Goal: Task Accomplishment & Management: Manage account settings

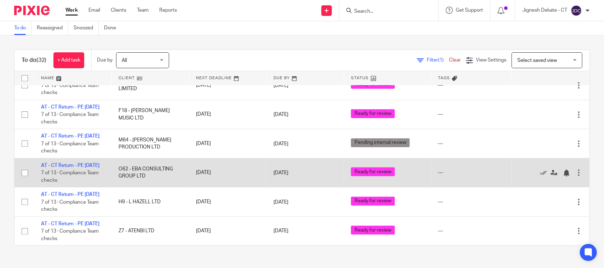
scroll to position [929, 0]
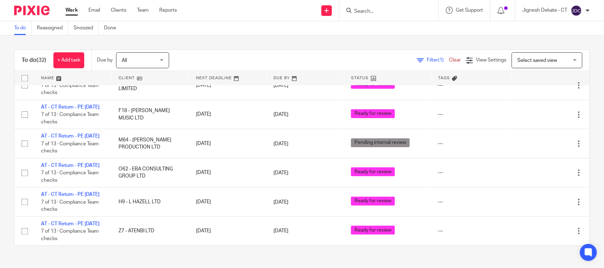
click at [19, 27] on link "To do" at bounding box center [22, 28] width 17 height 14
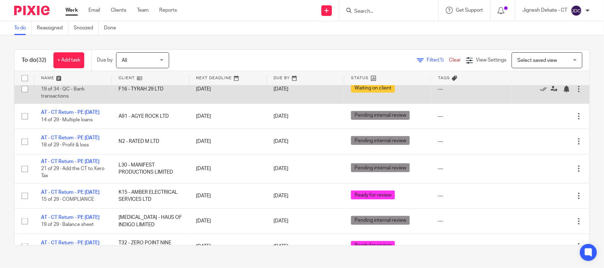
scroll to position [310, 0]
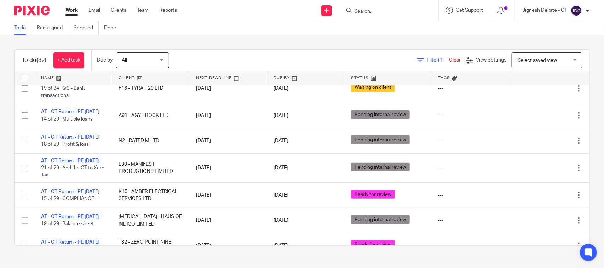
click at [376, 10] on input "Search" at bounding box center [386, 11] width 64 height 6
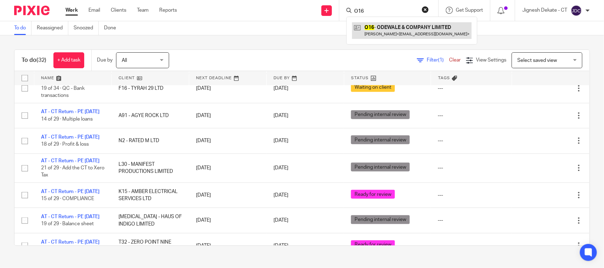
type input "O16"
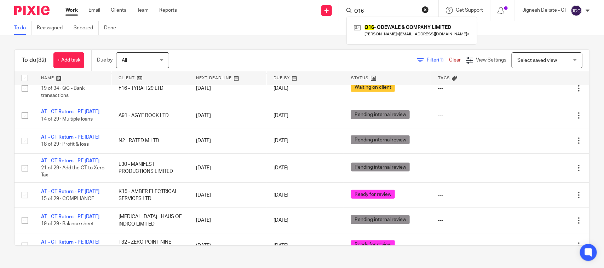
click at [302, 36] on div "To do (32) + Add task Due by All All Today Tomorrow This week Next week This mo…" at bounding box center [302, 147] width 604 height 225
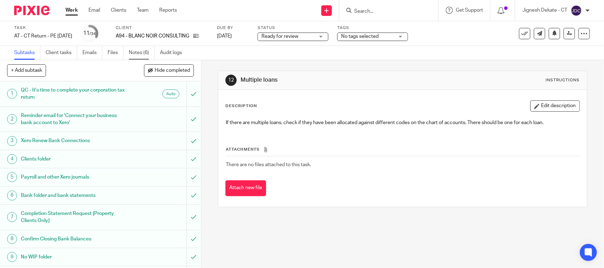
click at [137, 50] on link "Notes (6)" at bounding box center [142, 53] width 26 height 14
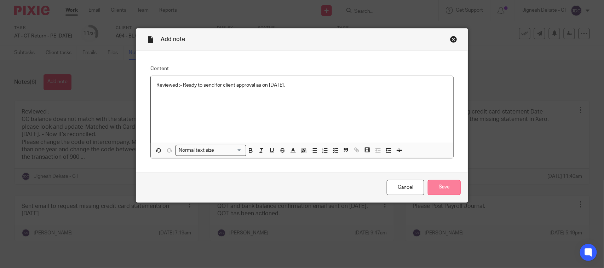
click at [429, 182] on input "Save" at bounding box center [444, 187] width 33 height 15
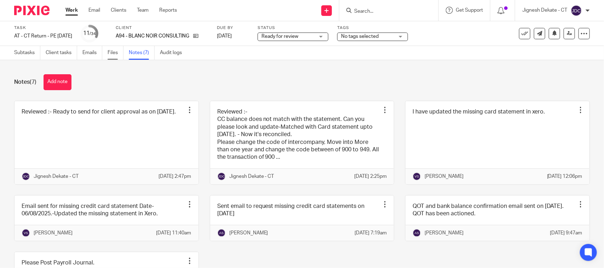
click at [109, 51] on link "Files" at bounding box center [116, 53] width 16 height 14
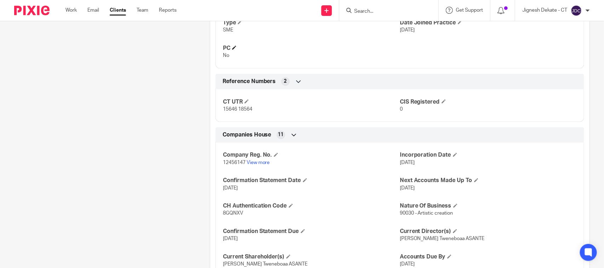
scroll to position [487, 0]
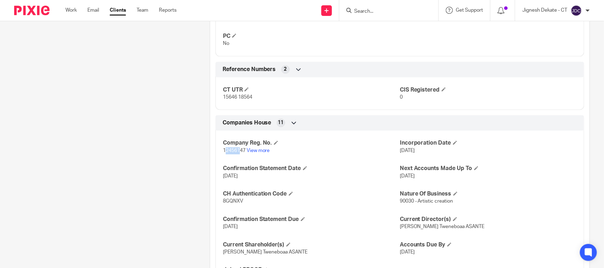
drag, startPoint x: 222, startPoint y: 153, endPoint x: 238, endPoint y: 152, distance: 15.9
click at [238, 152] on span "12456147" at bounding box center [234, 151] width 23 height 5
drag, startPoint x: 243, startPoint y: 153, endPoint x: 222, endPoint y: 156, distance: 21.8
click at [222, 156] on div "Company Reg. No. 12456147 View more Incorporation Date [DATE] Confirmation Stat…" at bounding box center [400, 208] width 369 height 165
copy span "12456147"
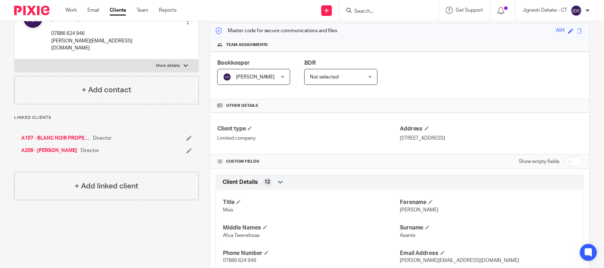
scroll to position [0, 0]
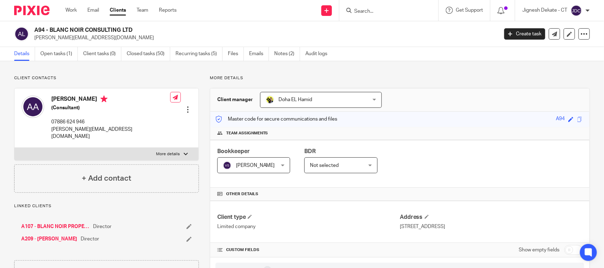
drag, startPoint x: 51, startPoint y: 97, endPoint x: 84, endPoint y: 99, distance: 33.3
click at [84, 99] on div "Anita Asante (Consultant) 07886 624 946 anita@blancnoirconsulting.com" at bounding box center [96, 118] width 149 height 52
copy h4 "Anita Asante"
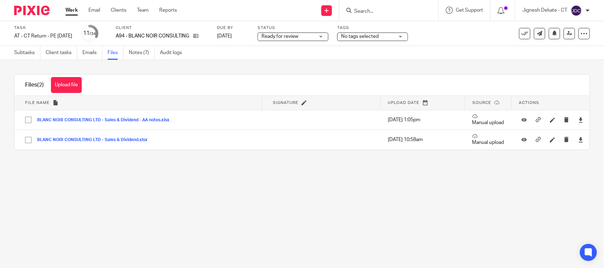
click at [73, 88] on button "Upload file" at bounding box center [66, 85] width 31 height 16
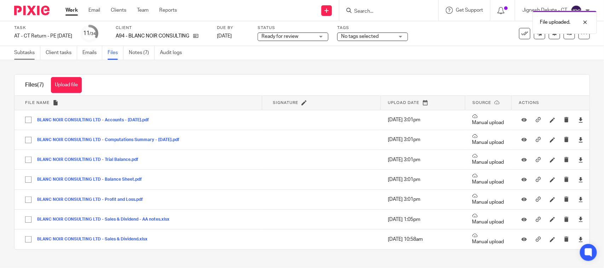
click at [34, 51] on link "Subtasks" at bounding box center [27, 53] width 26 height 14
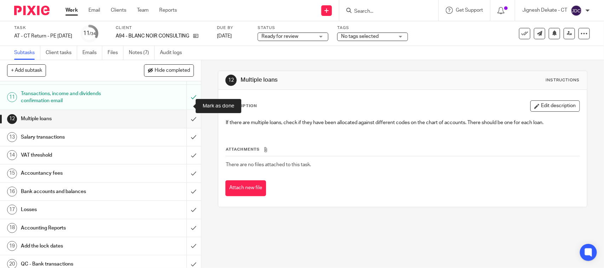
scroll to position [221, 0]
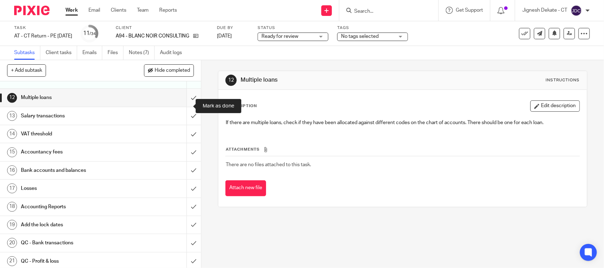
click at [184, 103] on input "submit" at bounding box center [100, 98] width 201 height 18
click at [184, 121] on input "submit" at bounding box center [100, 116] width 201 height 18
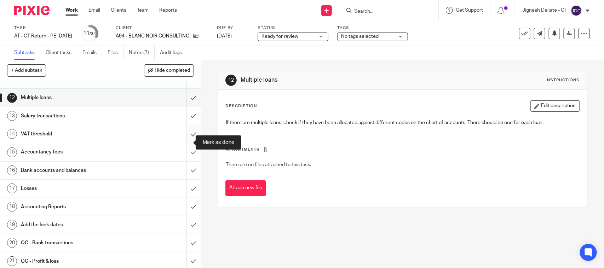
click at [186, 143] on input "submit" at bounding box center [100, 134] width 201 height 18
click at [185, 158] on input "submit" at bounding box center [100, 152] width 201 height 18
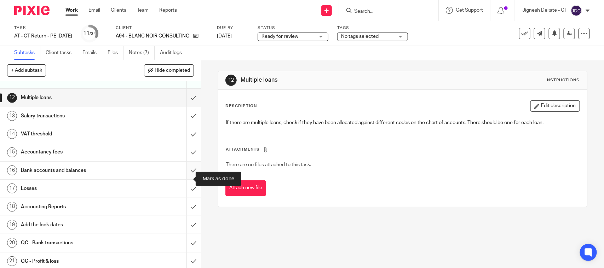
click at [183, 175] on input "submit" at bounding box center [100, 171] width 201 height 18
click at [183, 196] on input "submit" at bounding box center [100, 189] width 201 height 18
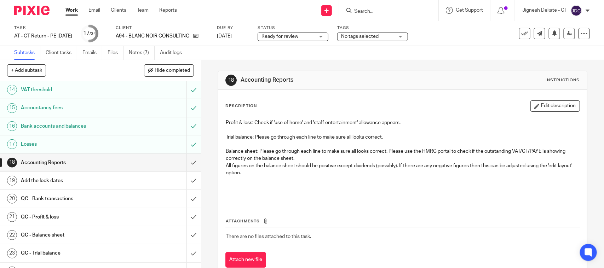
scroll to position [310, 0]
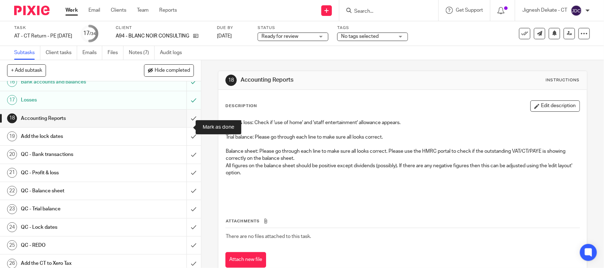
click at [183, 127] on input "submit" at bounding box center [100, 119] width 201 height 18
click at [183, 144] on input "submit" at bounding box center [100, 137] width 201 height 18
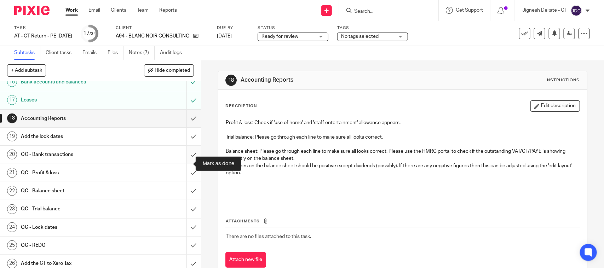
click at [180, 164] on input "submit" at bounding box center [100, 155] width 201 height 18
click at [187, 182] on input "submit" at bounding box center [100, 173] width 201 height 18
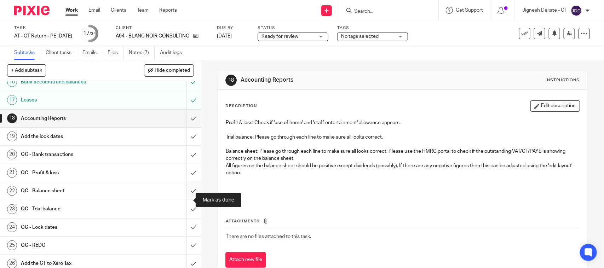
click at [181, 200] on input "submit" at bounding box center [100, 191] width 201 height 18
click at [183, 217] on input "submit" at bounding box center [100, 209] width 201 height 18
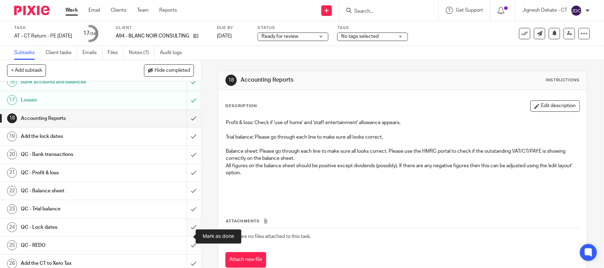
click at [187, 235] on input "submit" at bounding box center [100, 228] width 201 height 18
click at [184, 255] on input "submit" at bounding box center [100, 246] width 201 height 18
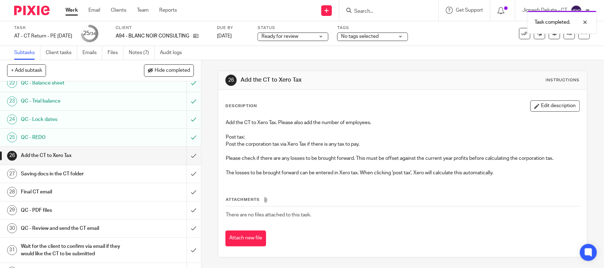
scroll to position [477, 0]
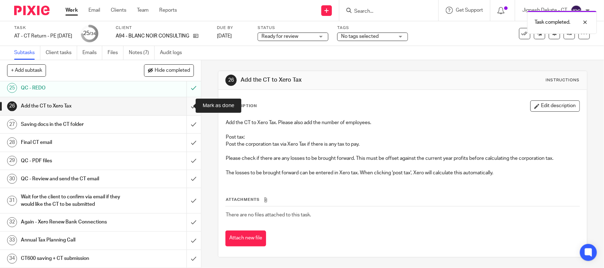
click at [184, 106] on input "submit" at bounding box center [100, 106] width 201 height 18
click at [185, 121] on input "submit" at bounding box center [100, 125] width 201 height 18
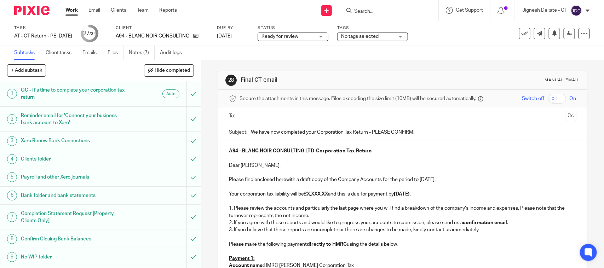
click at [328, 194] on strong "£X,XXX.XX" at bounding box center [316, 194] width 24 height 5
click at [422, 180] on p "Please find enclosed herewith a draft copy of the Company Accounts for the peri…" at bounding box center [402, 179] width 347 height 7
click at [404, 197] on strong "30th November 2025" at bounding box center [396, 194] width 16 height 5
click at [328, 224] on p "2. If you agree with these reports and would like to progress your accounts to …" at bounding box center [402, 222] width 347 height 7
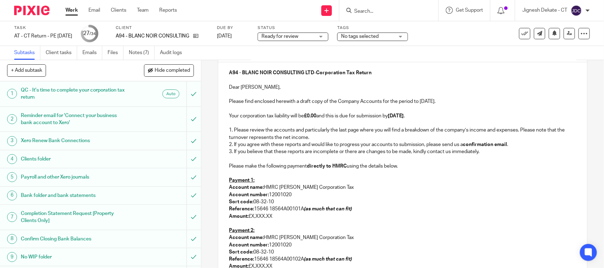
scroll to position [88, 0]
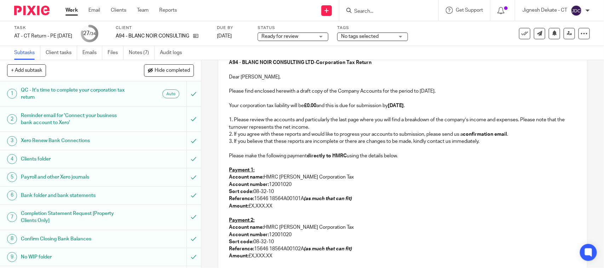
click at [243, 148] on p at bounding box center [402, 148] width 347 height 7
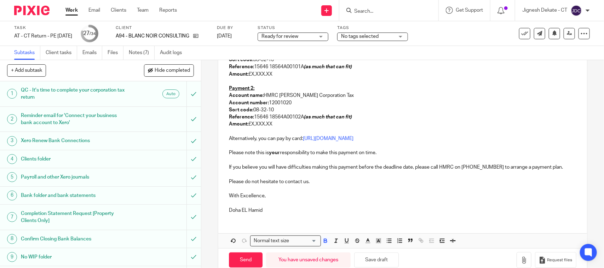
scroll to position [221, 0]
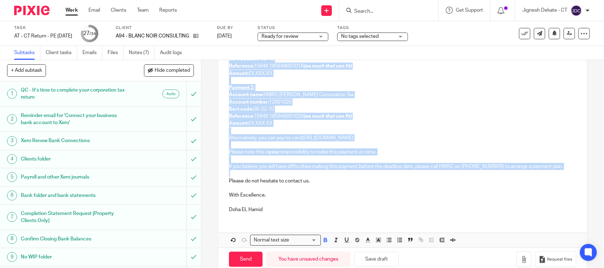
click at [259, 172] on p at bounding box center [402, 173] width 347 height 7
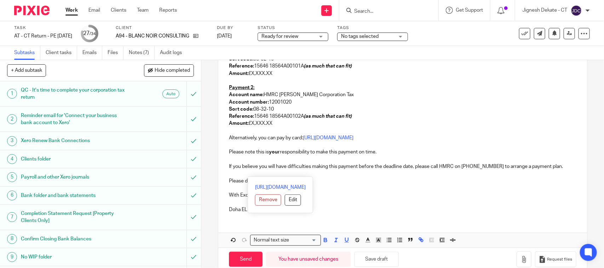
scroll to position [64, 0]
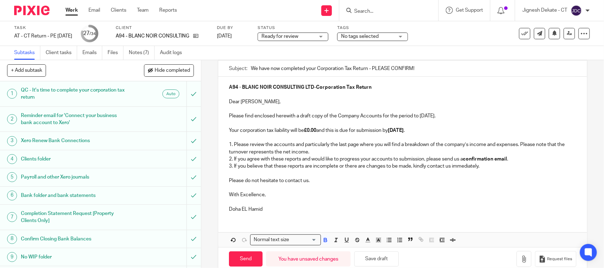
click at [271, 206] on p "Doha EL Hamid" at bounding box center [402, 209] width 347 height 7
click at [300, 213] on p "The Accounts Team (CT)" at bounding box center [402, 209] width 347 height 7
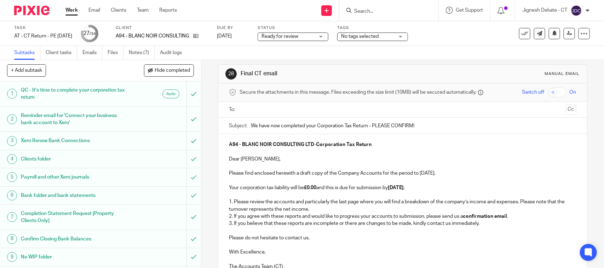
scroll to position [0, 0]
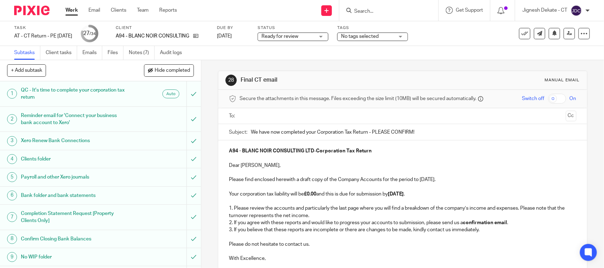
click at [258, 115] on input "text" at bounding box center [402, 116] width 321 height 8
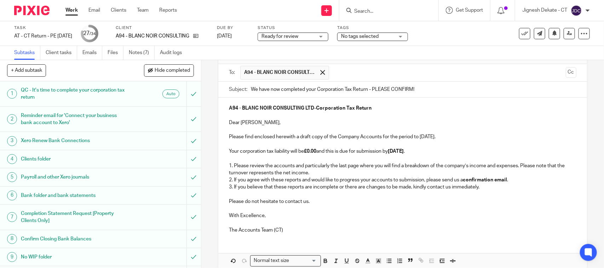
scroll to position [80, 0]
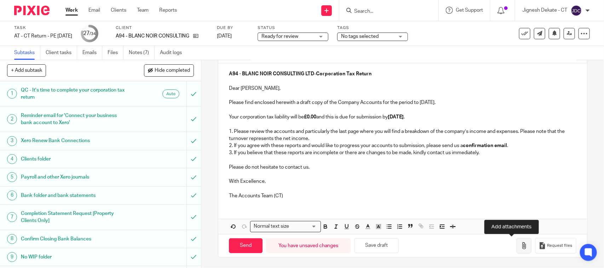
click at [521, 247] on icon "button" at bounding box center [524, 245] width 7 height 7
click at [517, 248] on button "button" at bounding box center [524, 246] width 15 height 16
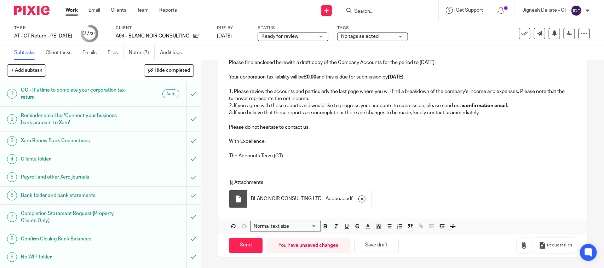
scroll to position [120, 0]
drag, startPoint x: 244, startPoint y: 250, endPoint x: 359, endPoint y: 147, distance: 153.9
click at [359, 147] on form "Secure the attachments in this message. Files exceeding the size limit (10MB) w…" at bounding box center [402, 114] width 368 height 286
click at [247, 241] on input "Send" at bounding box center [246, 245] width 34 height 15
type input "Sent"
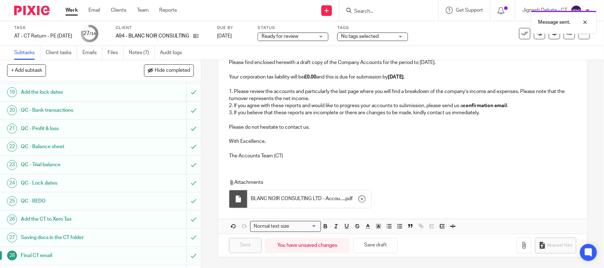
scroll to position [477, 0]
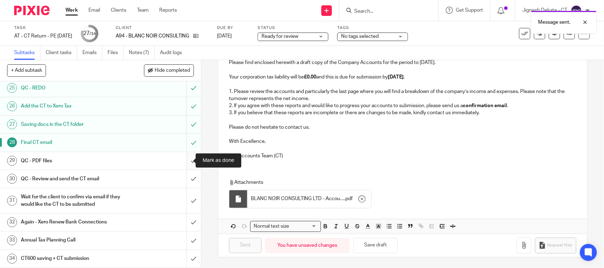
click at [185, 160] on input "submit" at bounding box center [100, 161] width 201 height 18
click at [184, 179] on input "submit" at bounding box center [100, 179] width 201 height 18
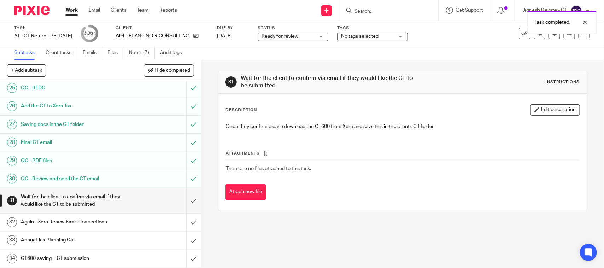
scroll to position [477, 0]
click at [298, 35] on span "Ready for review" at bounding box center [280, 36] width 37 height 5
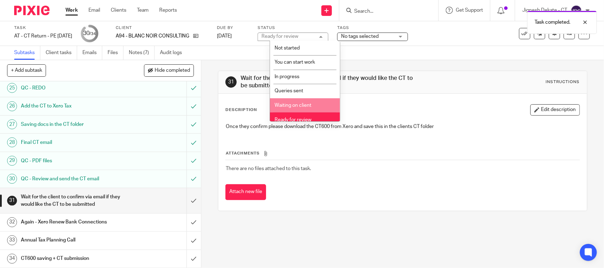
scroll to position [34, 0]
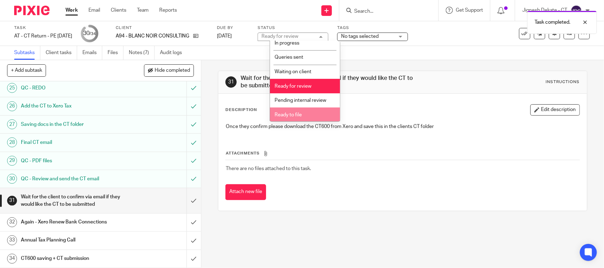
click at [294, 113] on span "Ready to file" at bounding box center [288, 115] width 27 height 5
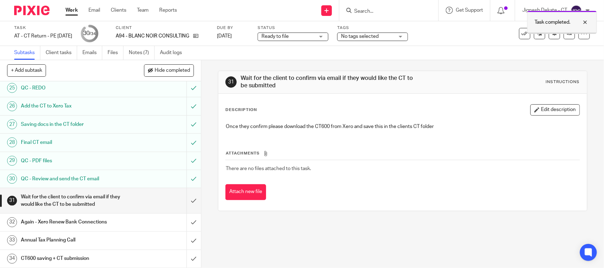
click at [558, 34] on div "Task completed." at bounding box center [562, 22] width 70 height 23
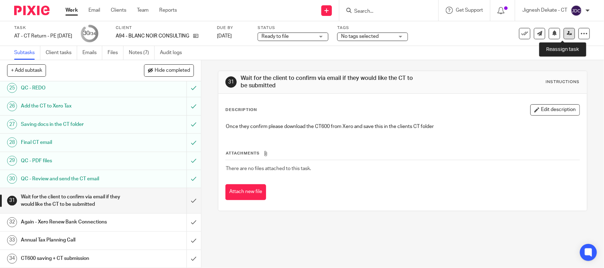
click at [565, 36] on link at bounding box center [569, 33] width 11 height 11
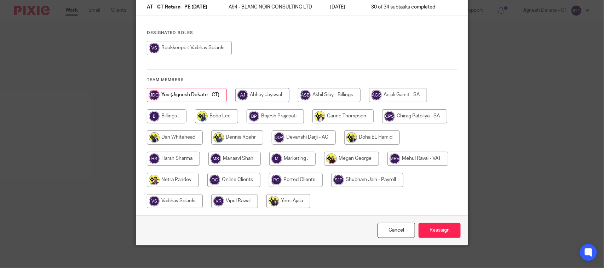
scroll to position [77, 0]
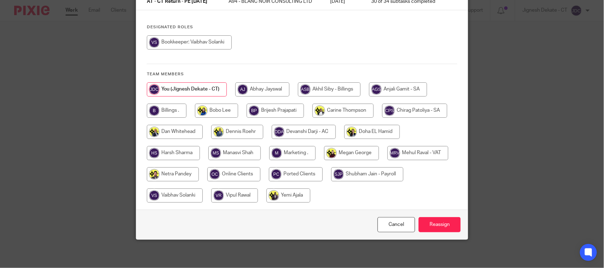
click at [179, 115] on input "radio" at bounding box center [167, 111] width 40 height 14
radio input "true"
click at [434, 227] on input "Reassign" at bounding box center [440, 224] width 42 height 15
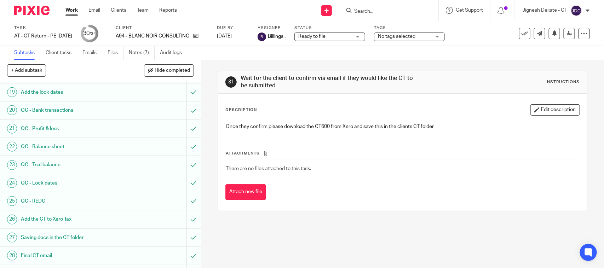
scroll to position [477, 0]
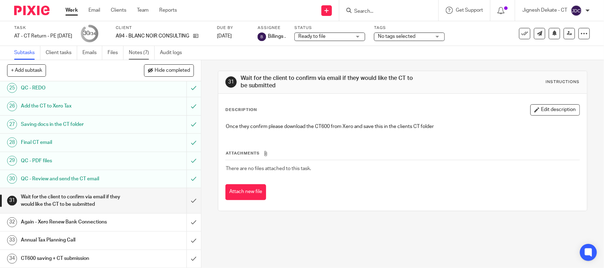
click at [133, 52] on link "Notes (7)" at bounding box center [142, 53] width 26 height 14
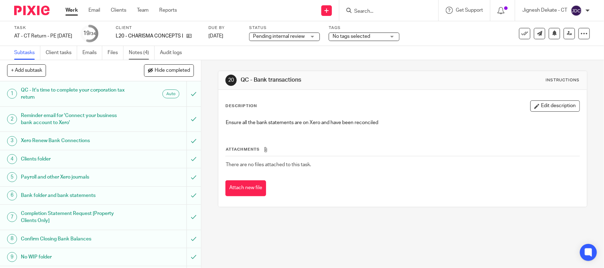
click at [137, 56] on link "Notes (4)" at bounding box center [142, 53] width 26 height 14
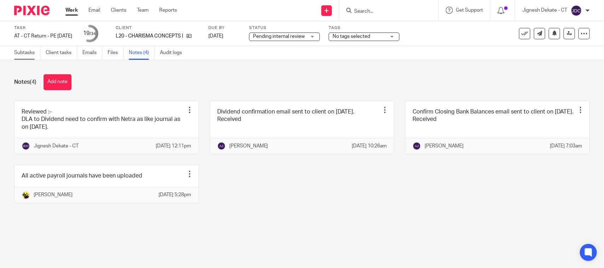
click at [21, 55] on link "Subtasks" at bounding box center [27, 53] width 26 height 14
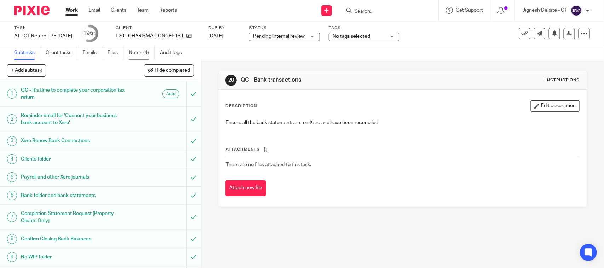
click at [135, 50] on link "Notes (4)" at bounding box center [142, 53] width 26 height 14
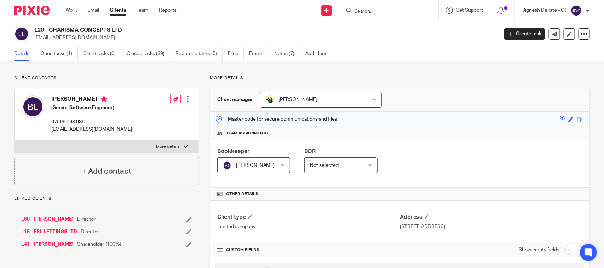
drag, startPoint x: 128, startPoint y: 31, endPoint x: 34, endPoint y: 29, distance: 93.8
click at [34, 29] on h2 "L20 - CHARISMA CONCEPTS LTD" at bounding box center [217, 30] width 367 height 7
copy h2 "L20 - CHARISMA CONCEPTS LTD"
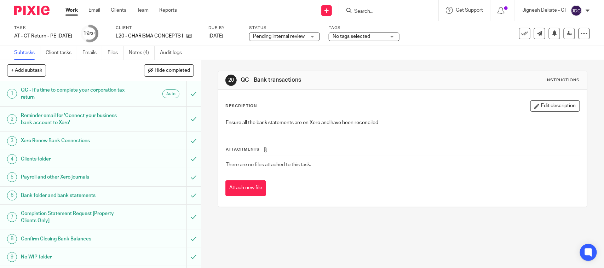
click at [128, 52] on ul "Subtasks Client tasks Emails Files Notes (4) Audit logs" at bounding box center [103, 53] width 178 height 14
click at [132, 52] on link "Notes (4)" at bounding box center [142, 53] width 26 height 14
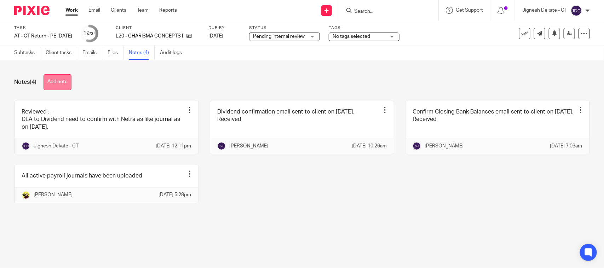
click at [54, 82] on button "Add note" at bounding box center [58, 82] width 28 height 16
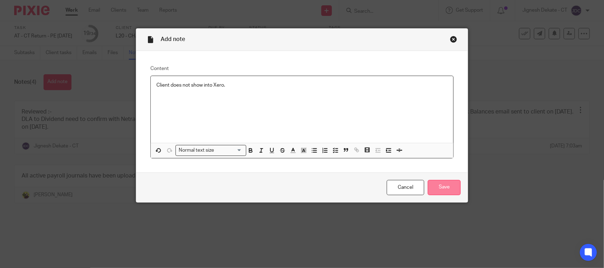
click at [448, 185] on input "Save" at bounding box center [444, 187] width 33 height 15
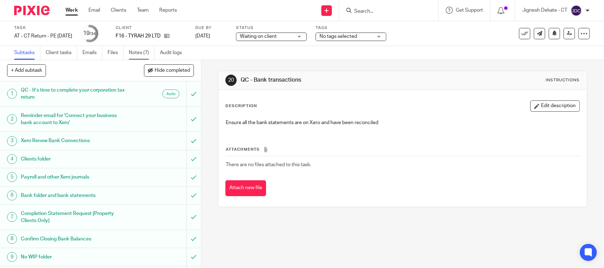
click at [139, 52] on link "Notes (7)" at bounding box center [142, 53] width 26 height 14
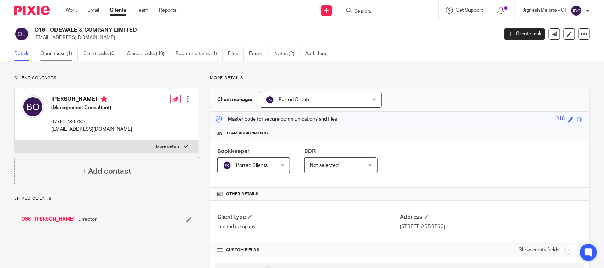
click at [57, 55] on link "Open tasks (1)" at bounding box center [59, 54] width 38 height 14
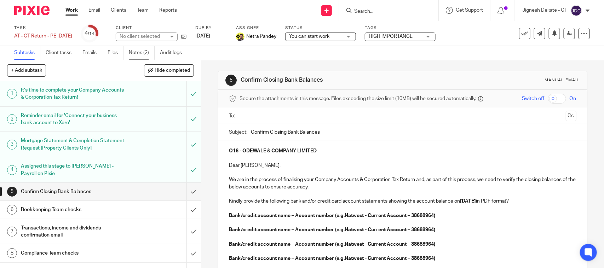
click at [141, 46] on link "Notes (2)" at bounding box center [142, 53] width 26 height 14
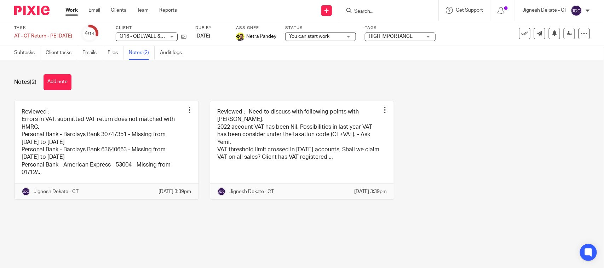
click at [434, 185] on div "Reviewed :- Errors in VAT, submitted VAT return does not matched with HMRC. Per…" at bounding box center [296, 156] width 587 height 110
click at [527, 119] on div "Reviewed :- Errors in VAT, submitted VAT return does not matched with HMRC. Per…" at bounding box center [296, 156] width 587 height 110
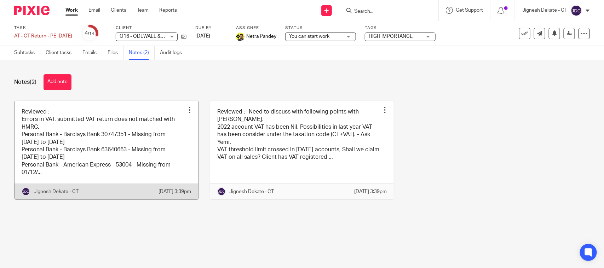
click at [92, 148] on link at bounding box center [107, 150] width 184 height 98
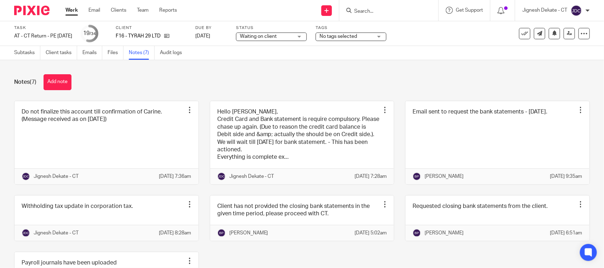
click at [158, 84] on div "Notes (7) Add note" at bounding box center [302, 82] width 576 height 16
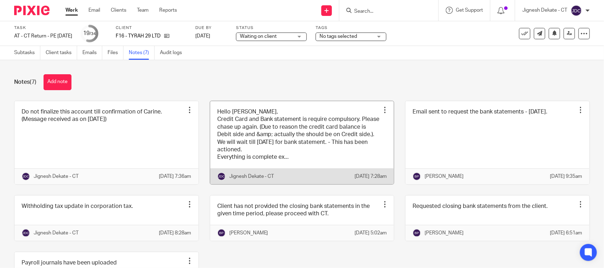
click at [307, 168] on link at bounding box center [302, 142] width 184 height 83
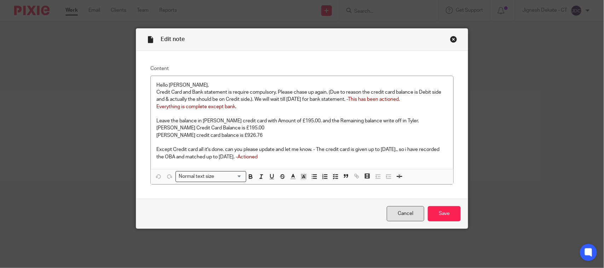
click at [401, 216] on link "Cancel" at bounding box center [406, 213] width 38 height 15
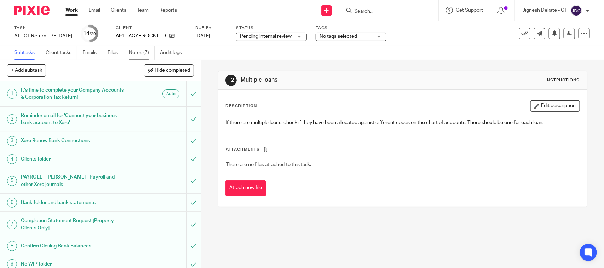
click at [142, 53] on link "Notes (7)" at bounding box center [142, 53] width 26 height 14
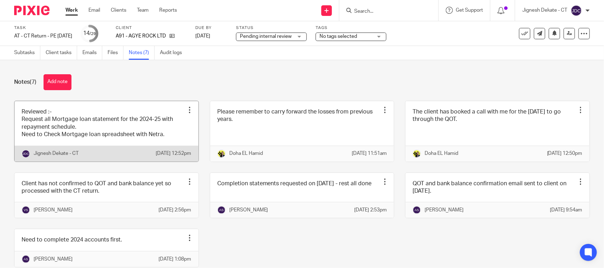
click at [79, 123] on link at bounding box center [107, 131] width 184 height 61
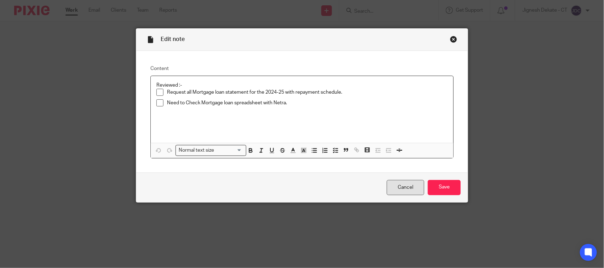
click at [396, 189] on link "Cancel" at bounding box center [406, 187] width 38 height 15
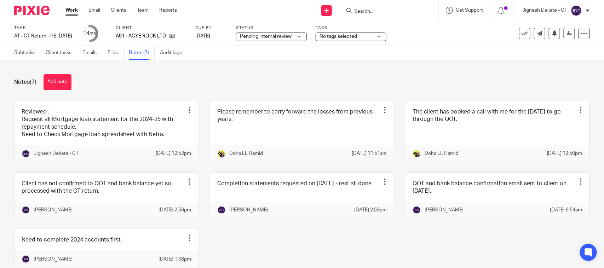
click at [167, 87] on div "Notes (7) Add note" at bounding box center [302, 82] width 576 height 16
